Goal: Task Accomplishment & Management: Complete application form

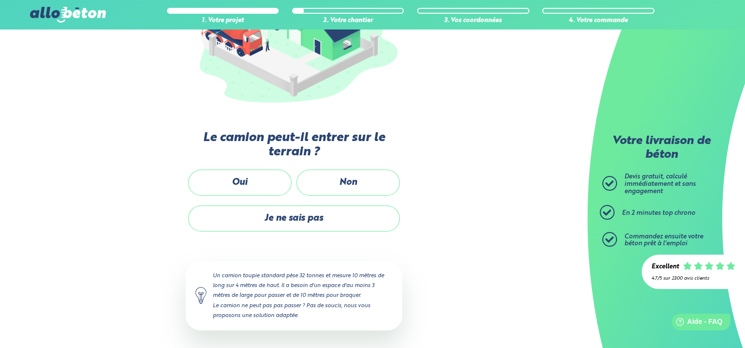
click at [264, 174] on label "Oui" at bounding box center [239, 183] width 103 height 26
click at [0, 0] on input "Oui" at bounding box center [0, 0] width 0 height 0
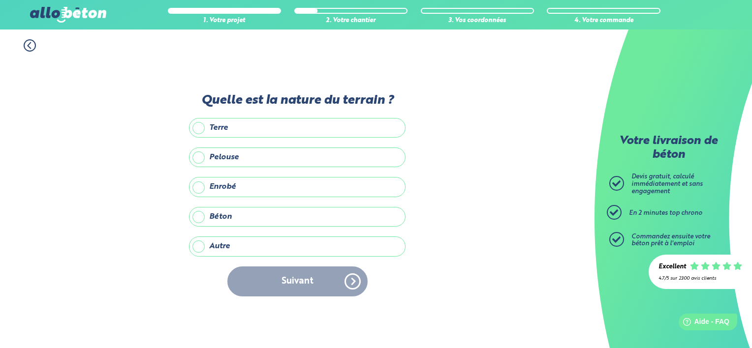
click at [249, 184] on label "Enrobé" at bounding box center [297, 187] width 217 height 20
click at [0, 0] on input "Enrobé" at bounding box center [0, 0] width 0 height 0
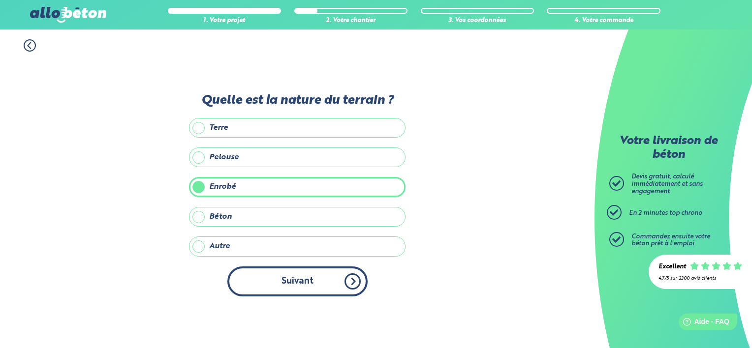
click at [280, 269] on button "Suivant" at bounding box center [297, 282] width 140 height 30
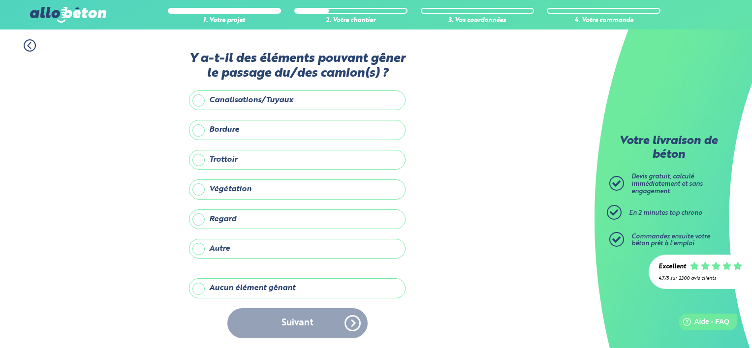
click at [262, 287] on label "Aucun élément gênant" at bounding box center [297, 289] width 217 height 20
click at [0, 0] on input "Aucun élément gênant" at bounding box center [0, 0] width 0 height 0
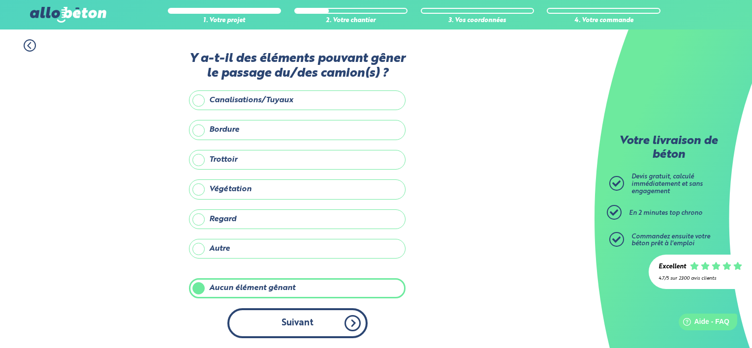
click at [290, 326] on button "Suivant" at bounding box center [297, 324] width 140 height 30
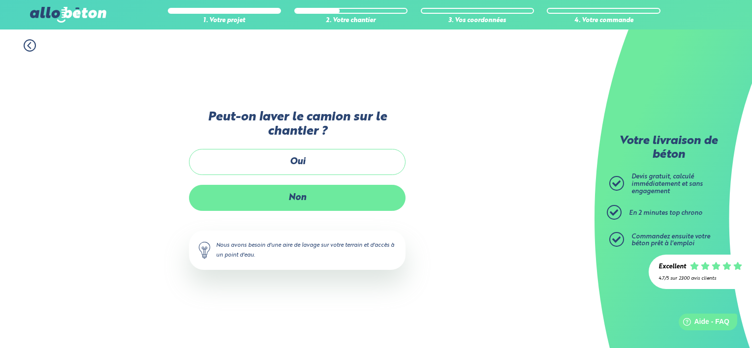
click at [310, 206] on label "Non" at bounding box center [297, 198] width 217 height 26
click at [0, 0] on input "Non" at bounding box center [0, 0] width 0 height 0
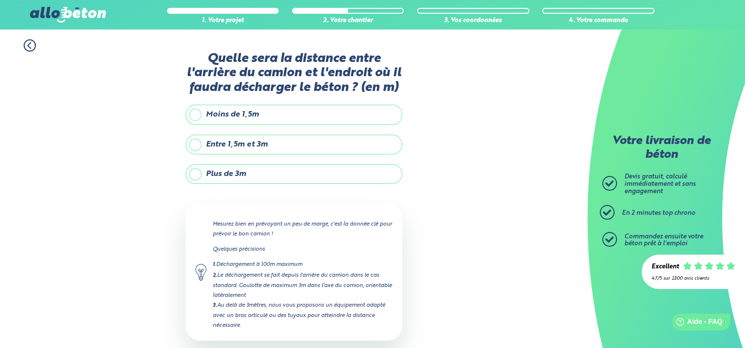
click at [265, 111] on label "Moins de 1,5m" at bounding box center [294, 115] width 217 height 20
click at [0, 0] on input "Moins de 1,5m" at bounding box center [0, 0] width 0 height 0
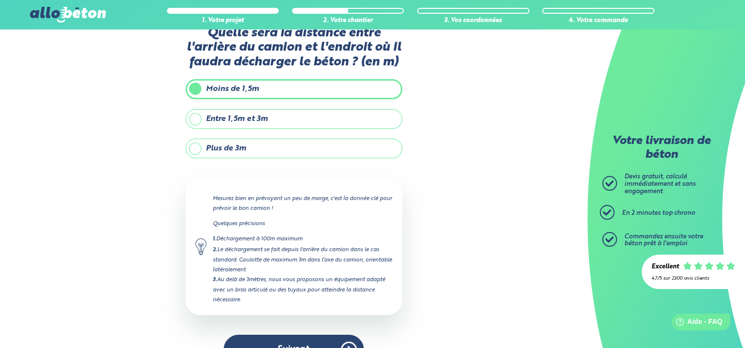
scroll to position [49, 0]
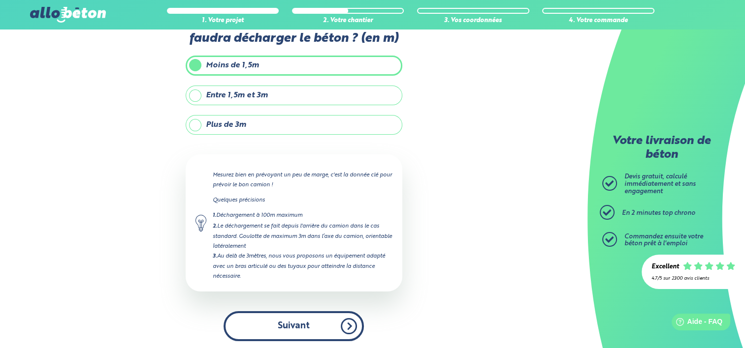
click at [294, 326] on button "Suivant" at bounding box center [293, 327] width 140 height 30
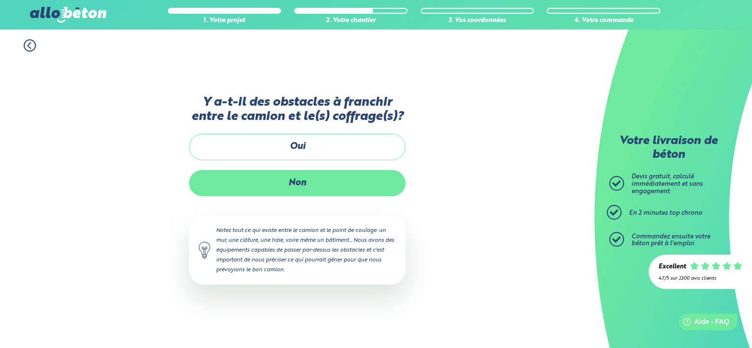
click at [289, 186] on label "Non" at bounding box center [297, 183] width 217 height 26
click at [0, 0] on input "Non" at bounding box center [0, 0] width 0 height 0
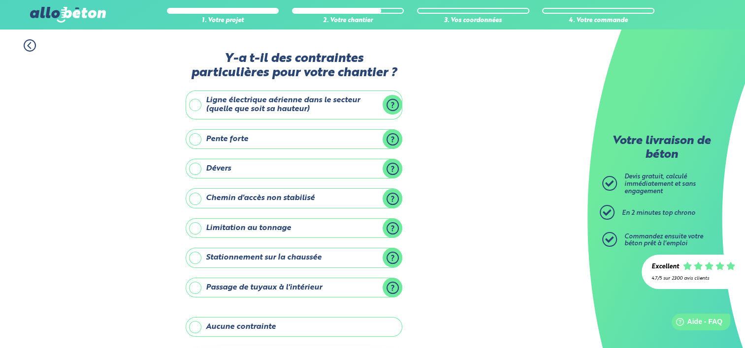
click at [300, 327] on label "Aucune contrainte" at bounding box center [294, 327] width 217 height 20
click at [0, 0] on input "Aucune contrainte" at bounding box center [0, 0] width 0 height 0
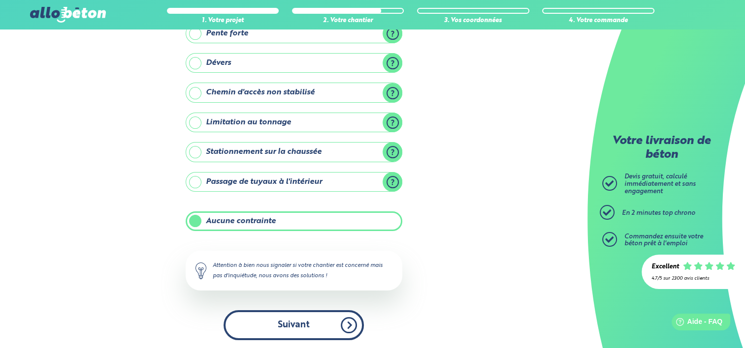
click at [328, 327] on button "Suivant" at bounding box center [293, 326] width 140 height 30
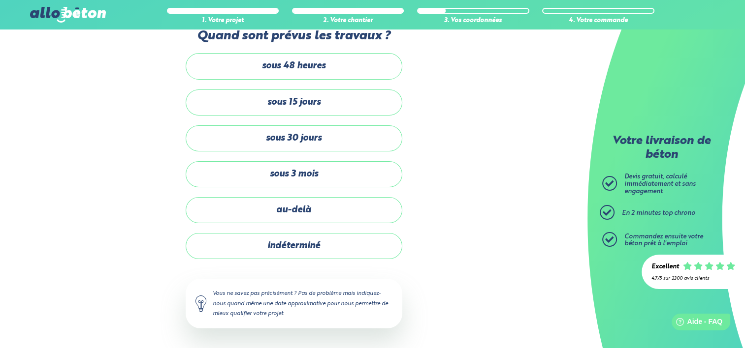
scroll to position [21, 0]
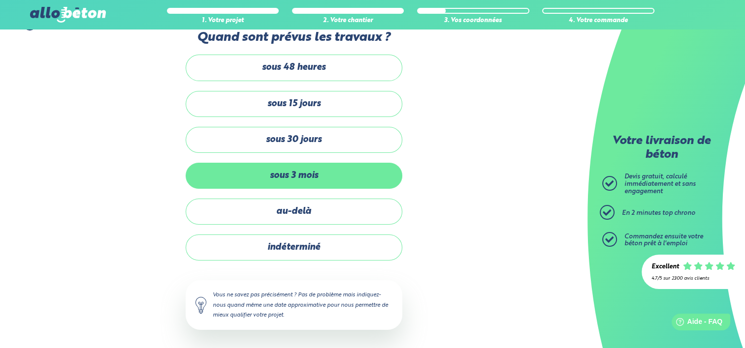
click at [332, 165] on label "sous 3 mois" at bounding box center [294, 176] width 217 height 26
click at [0, 0] on input "sous 3 mois" at bounding box center [0, 0] width 0 height 0
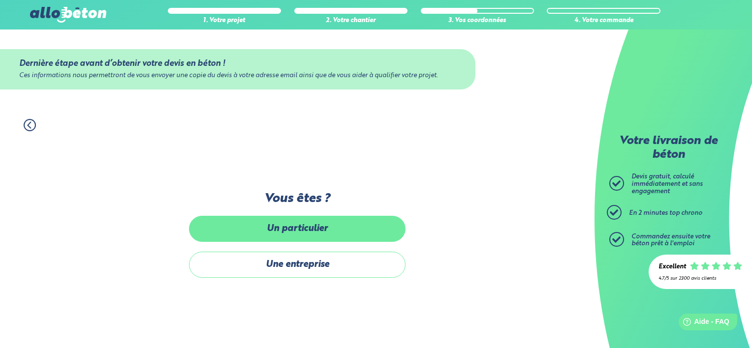
click at [337, 226] on label "Un particulier" at bounding box center [297, 229] width 217 height 26
click at [0, 0] on input "Un particulier" at bounding box center [0, 0] width 0 height 0
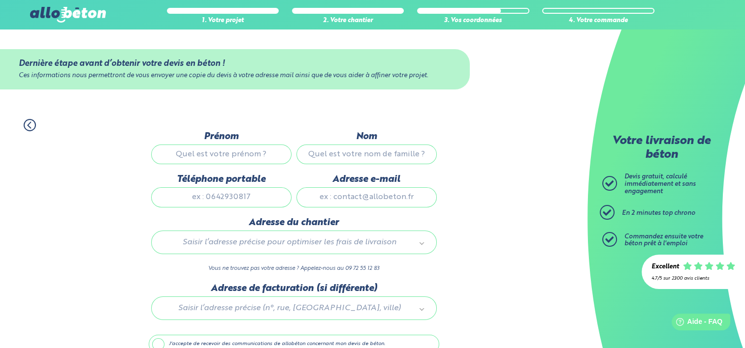
scroll to position [49, 0]
